Goal: Use online tool/utility

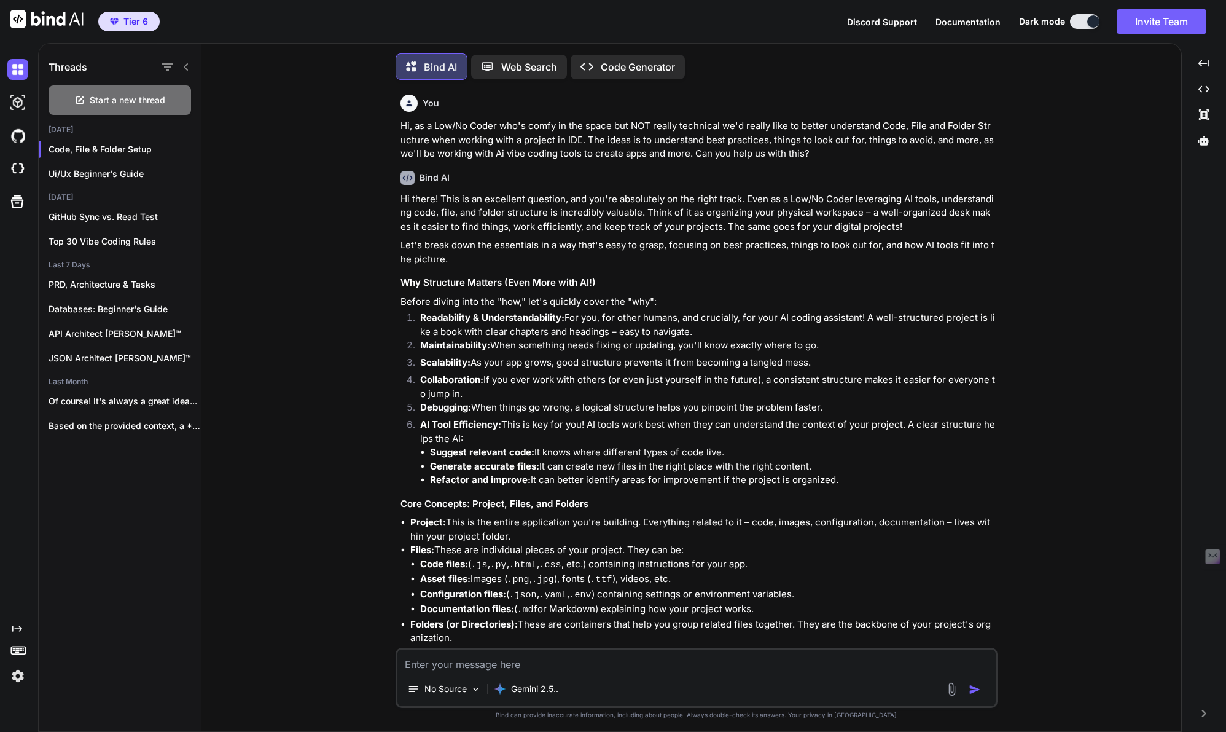
scroll to position [337, 0]
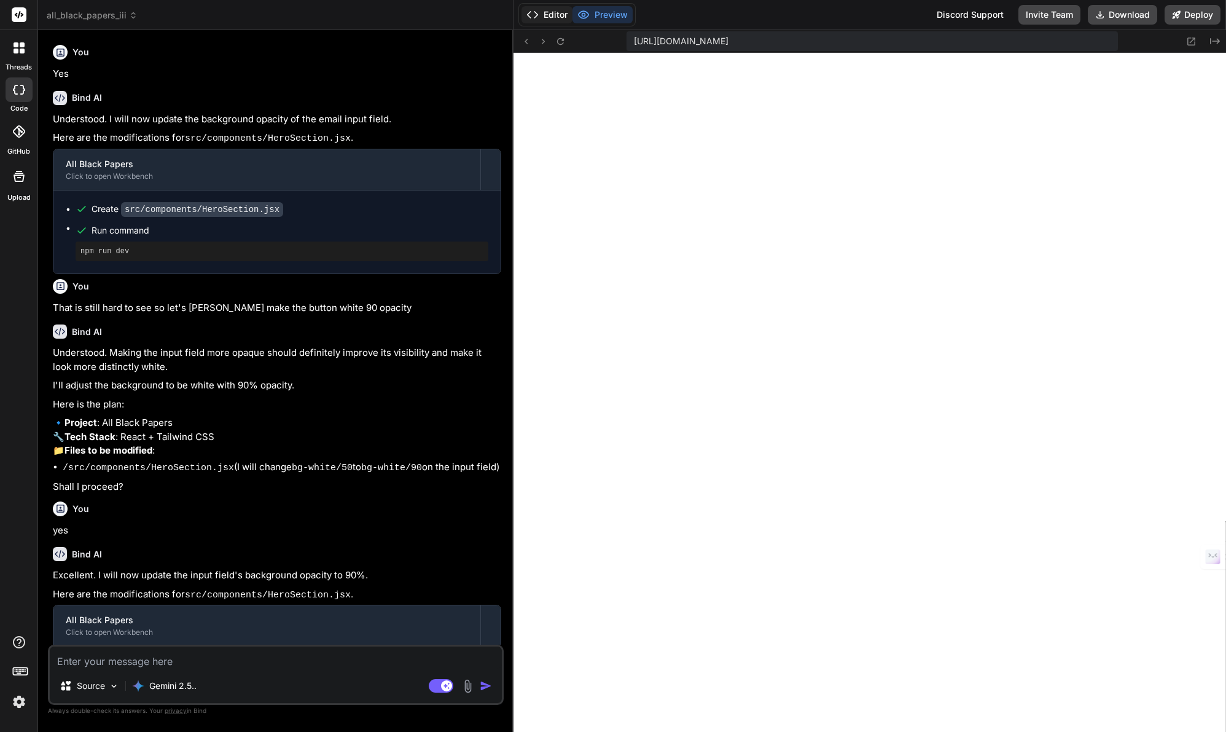
scroll to position [584, 0]
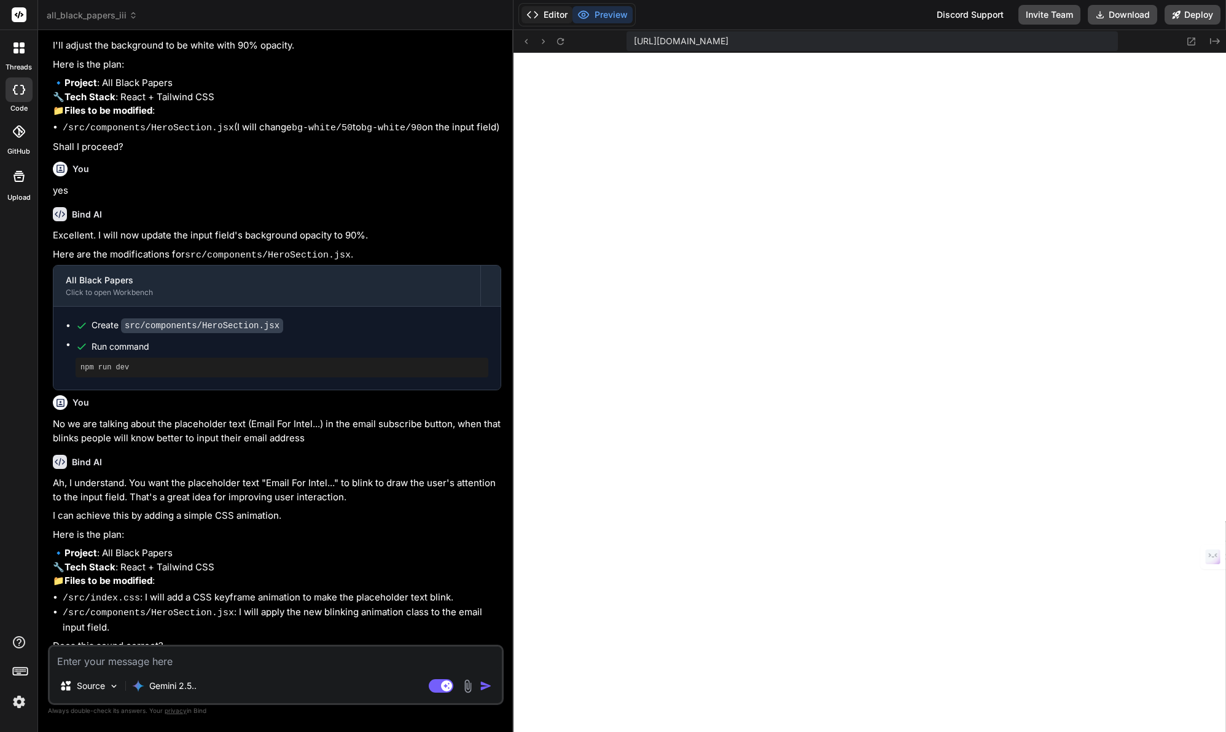
click at [557, 15] on button "Editor" at bounding box center [547, 14] width 51 height 17
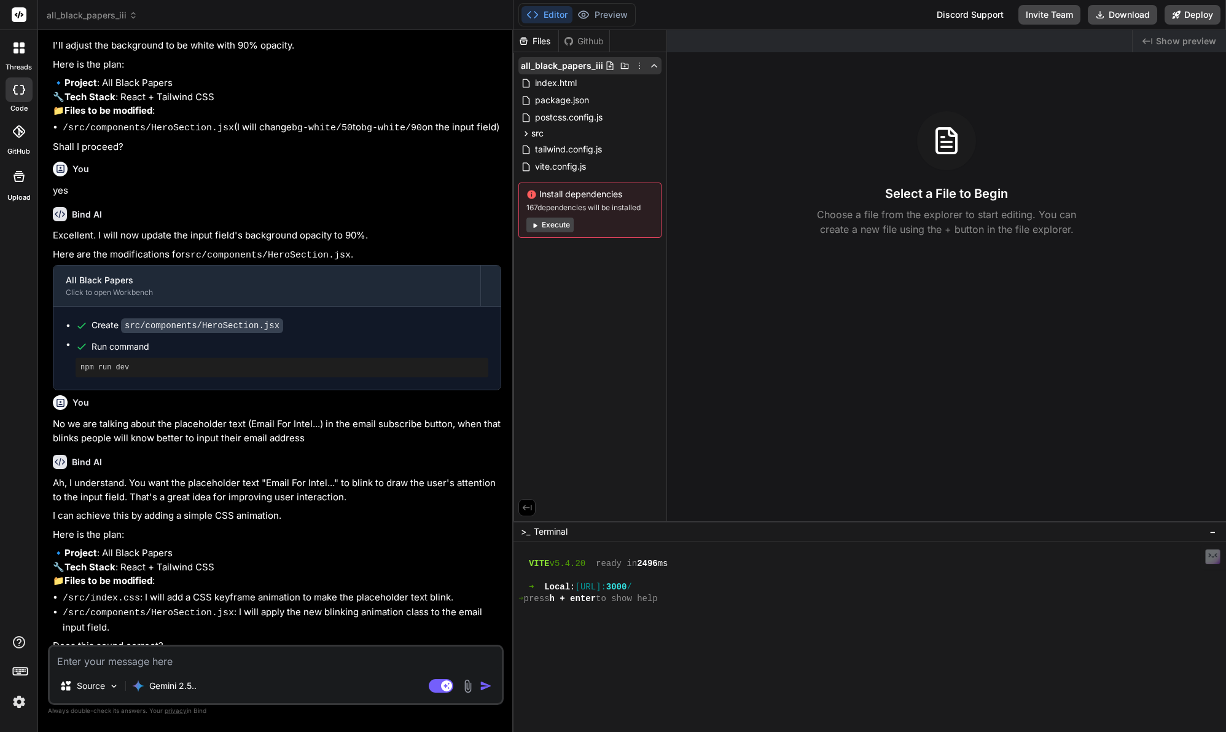
click at [640, 67] on icon at bounding box center [640, 66] width 10 height 10
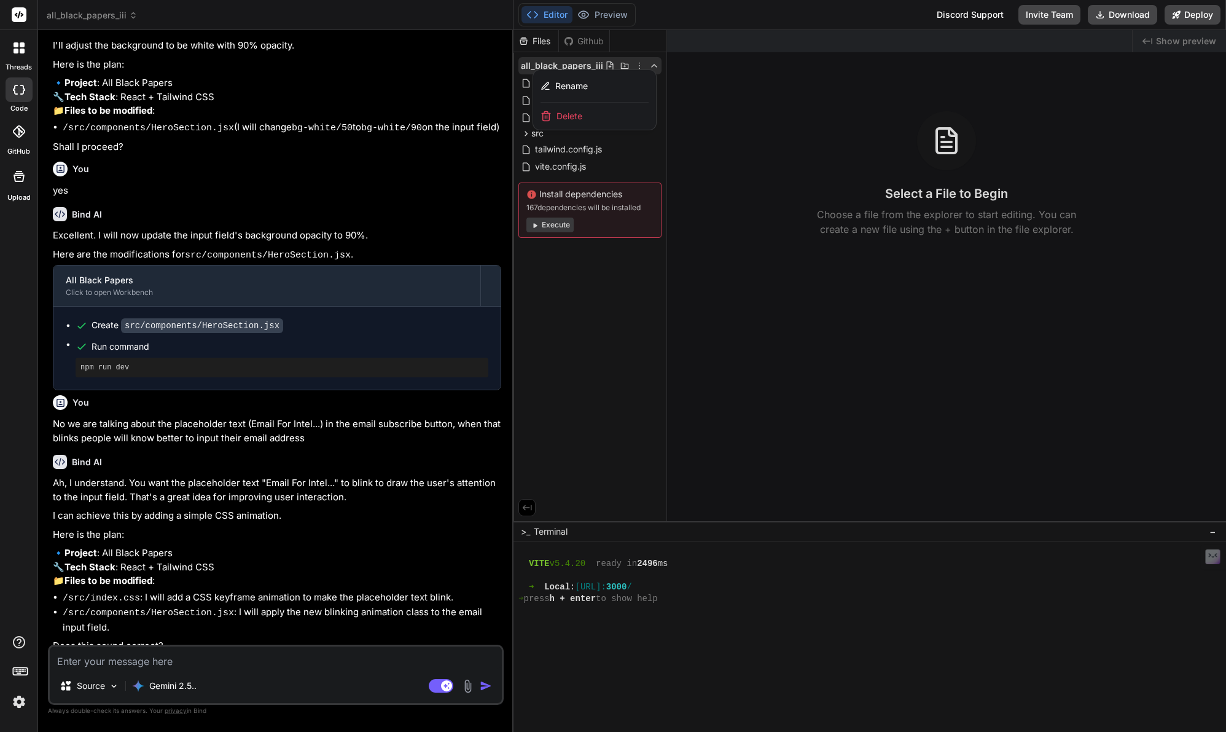
click at [131, 17] on icon at bounding box center [133, 18] width 4 height 2
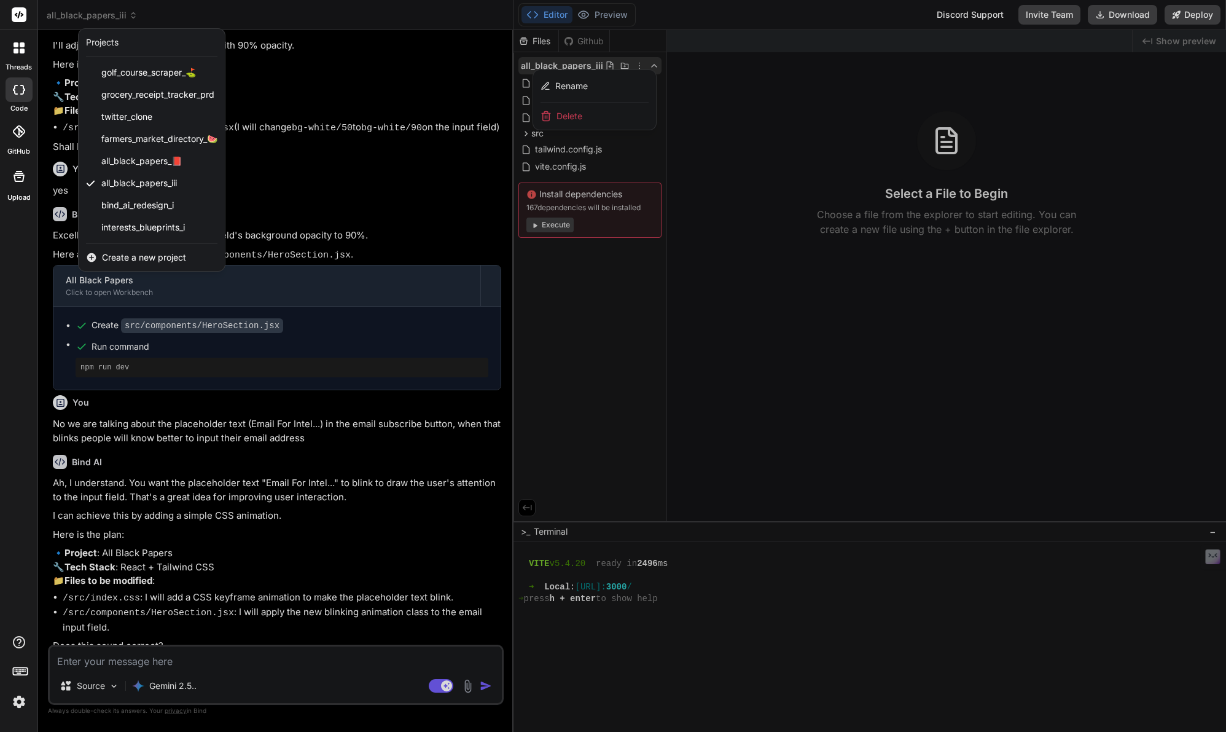
click at [975, 474] on div at bounding box center [613, 366] width 1226 height 732
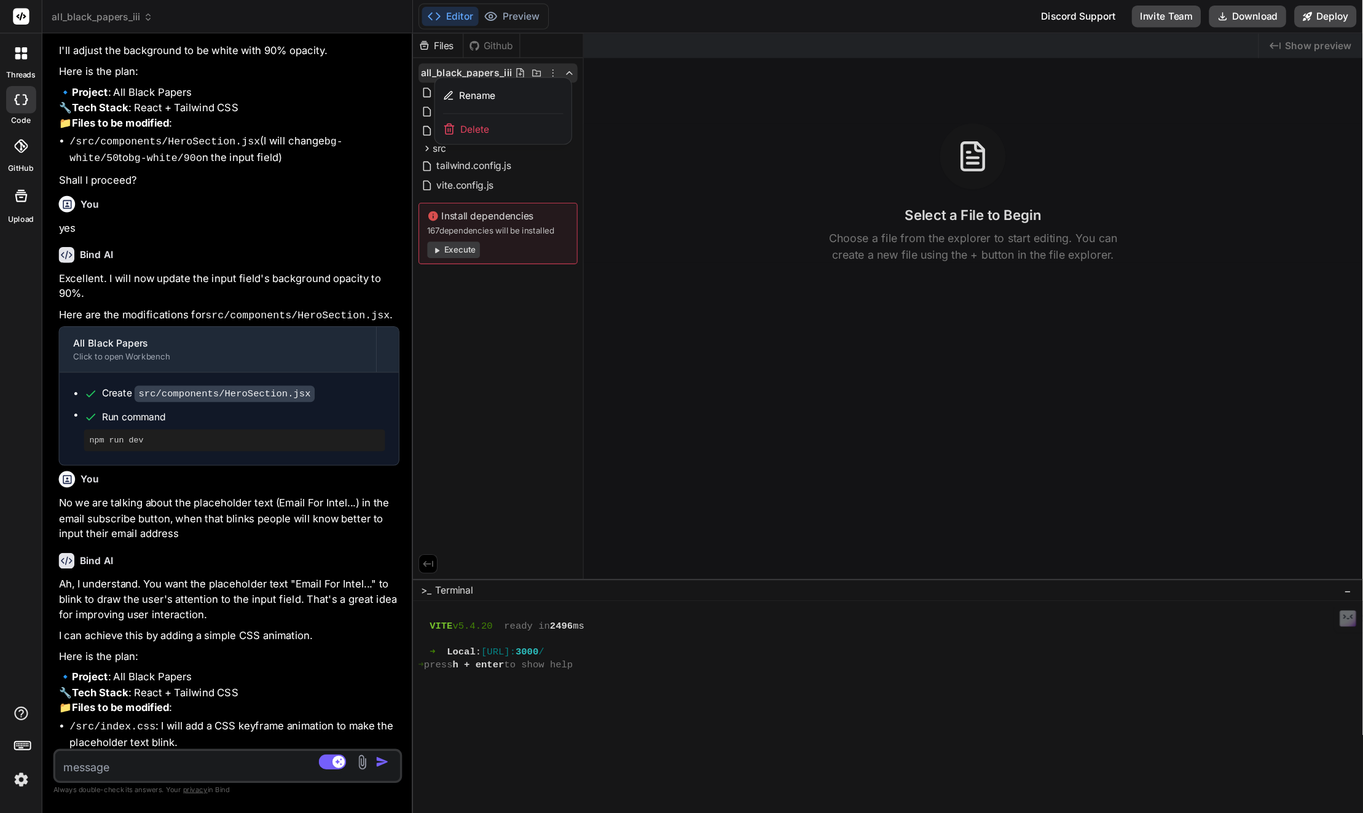
scroll to position [340, 0]
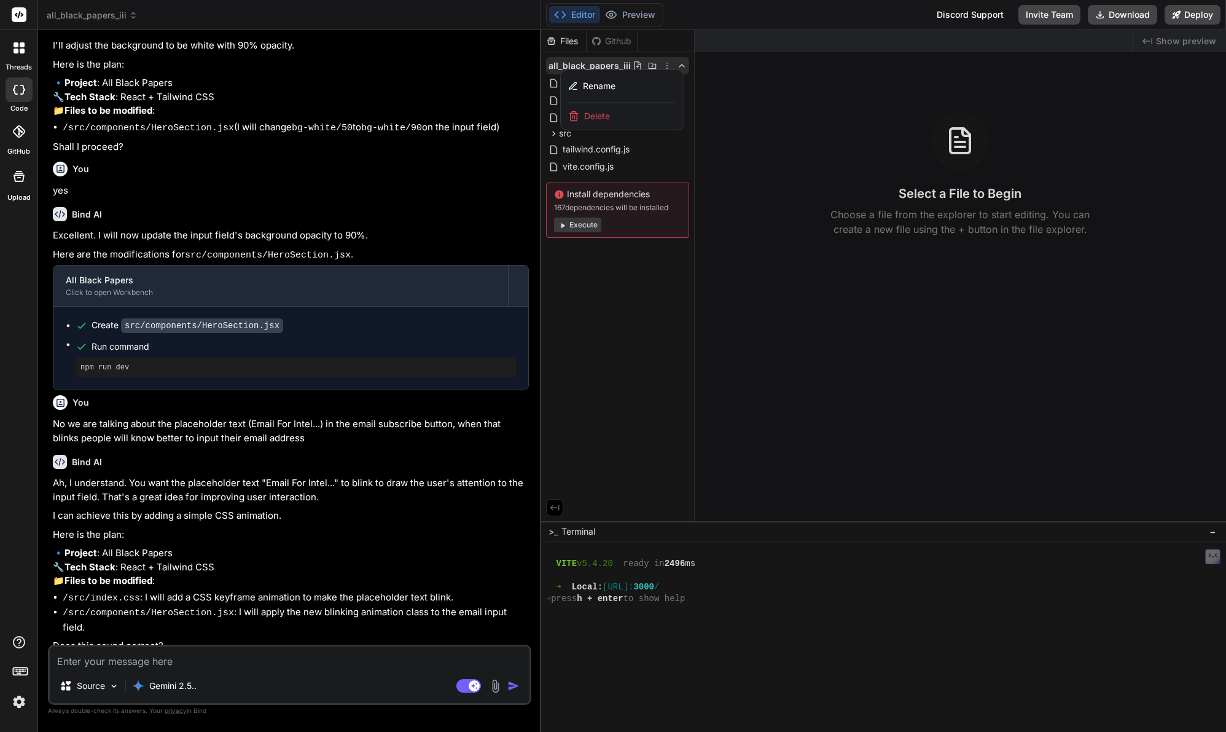
drag, startPoint x: 514, startPoint y: 338, endPoint x: 526, endPoint y: 337, distance: 12.3
click at [525, 337] on div "Bind AI Web Search Created with Pixso. Code Generator You Yes Bind AI Understoo…" at bounding box center [289, 381] width 503 height 702
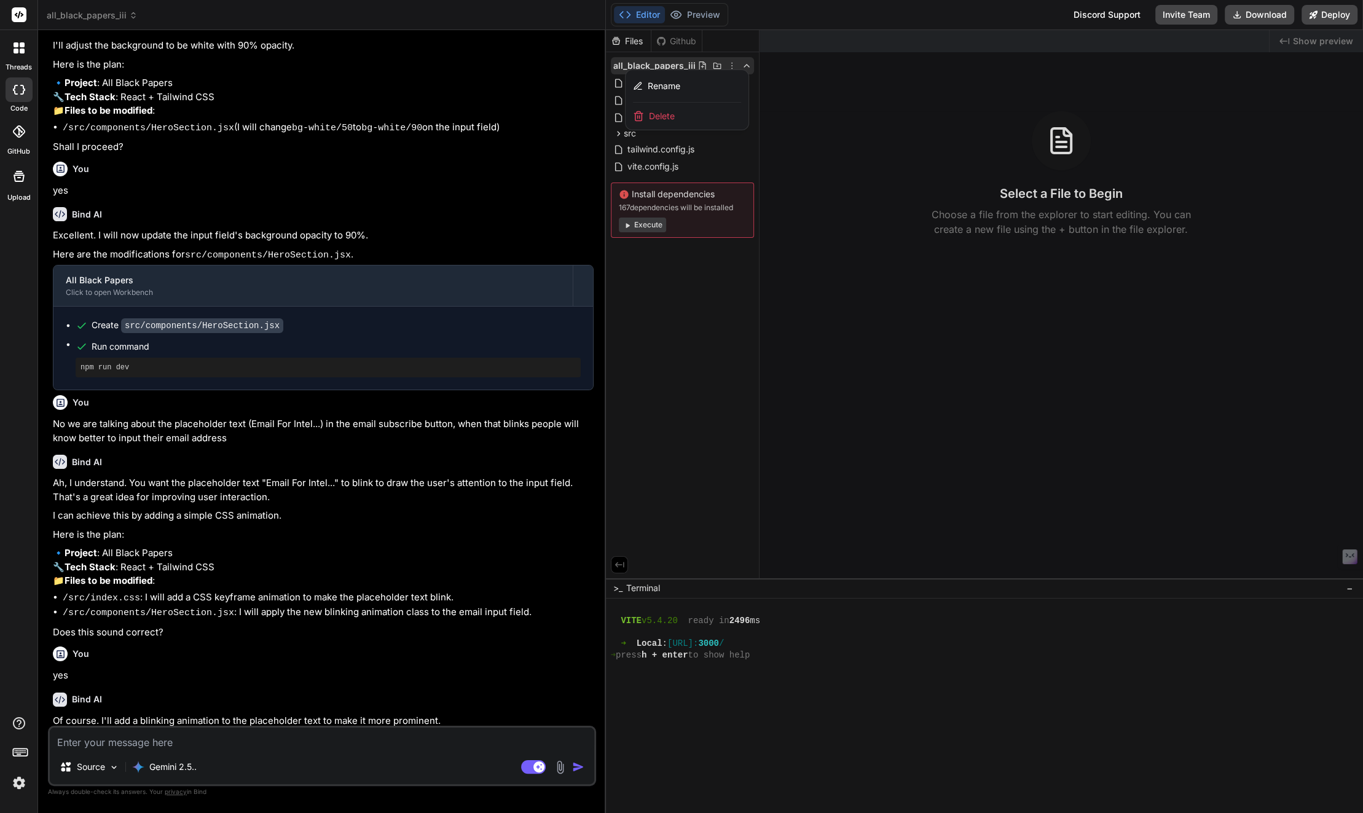
type textarea "x"
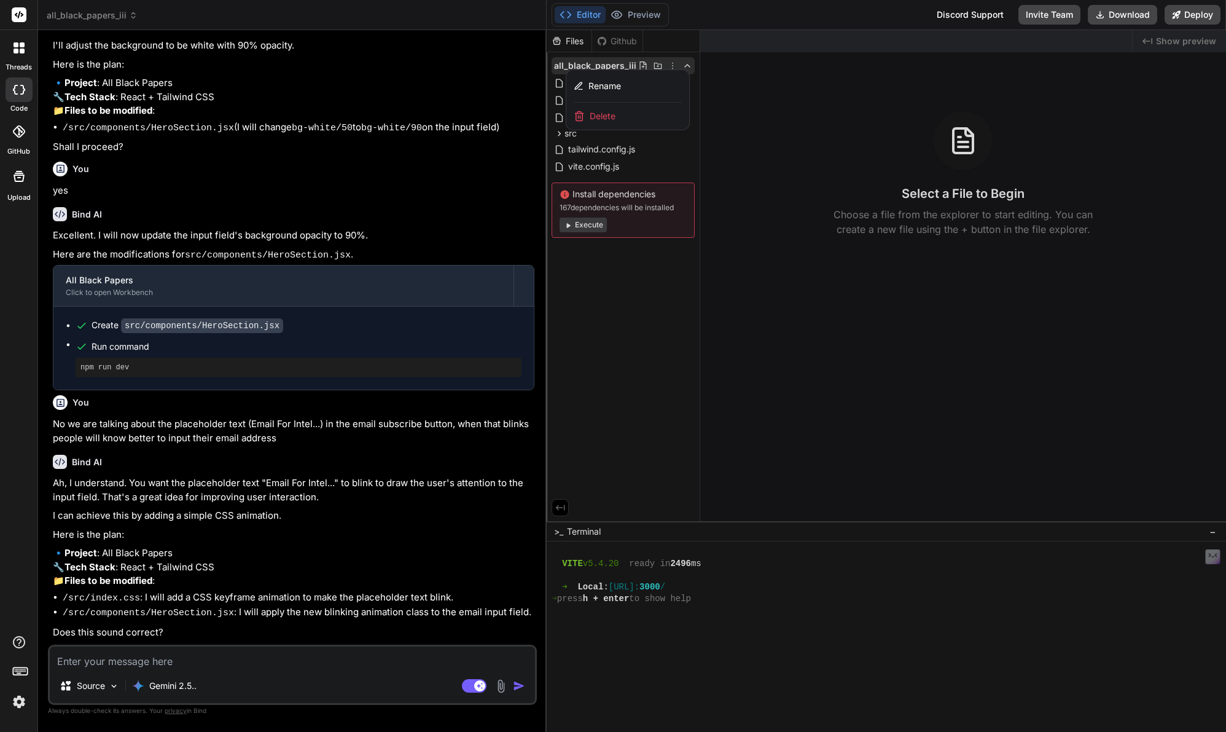
scroll to position [340, 0]
